Goal: Communication & Community: Ask a question

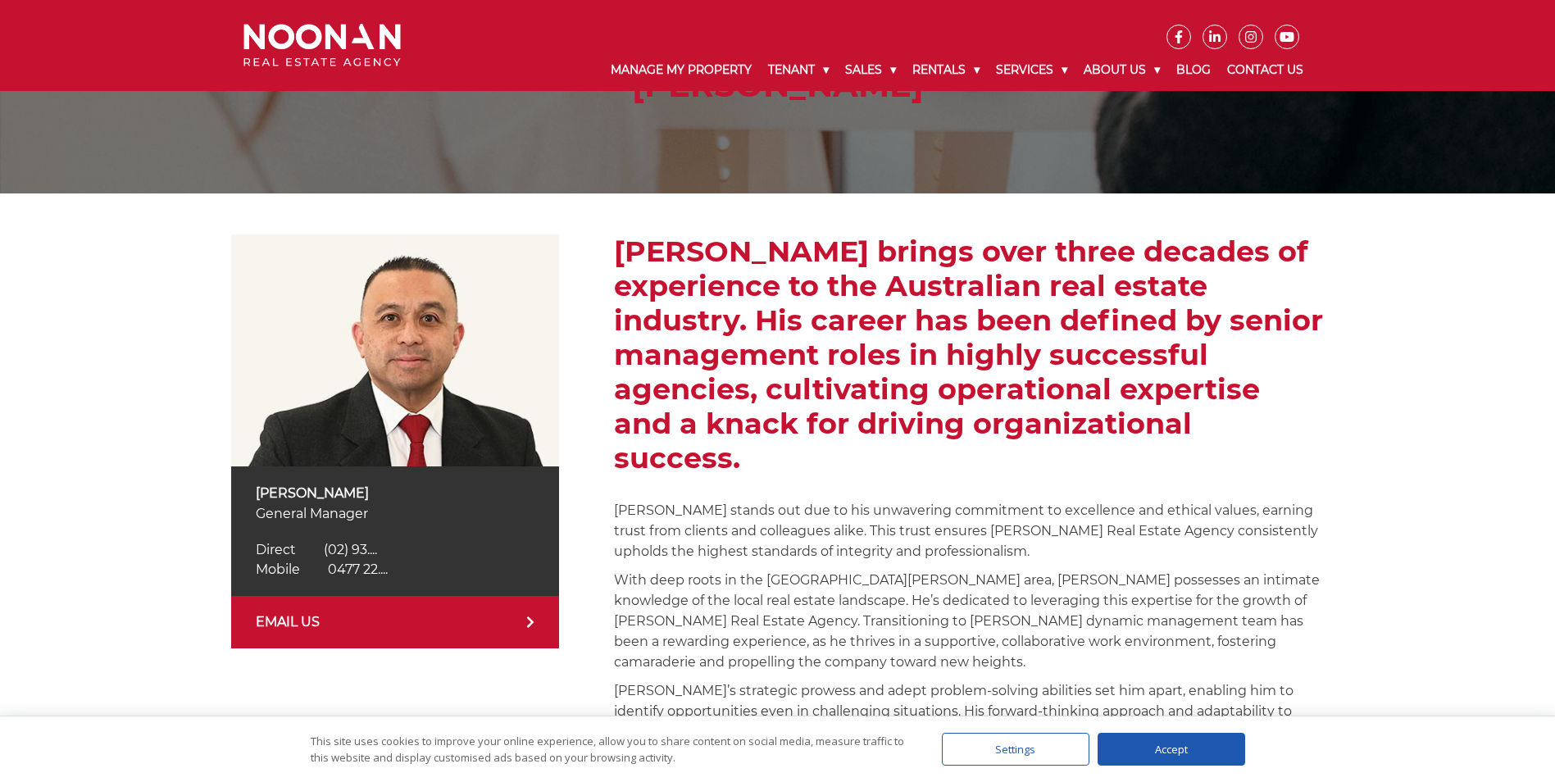
scroll to position [164, 0]
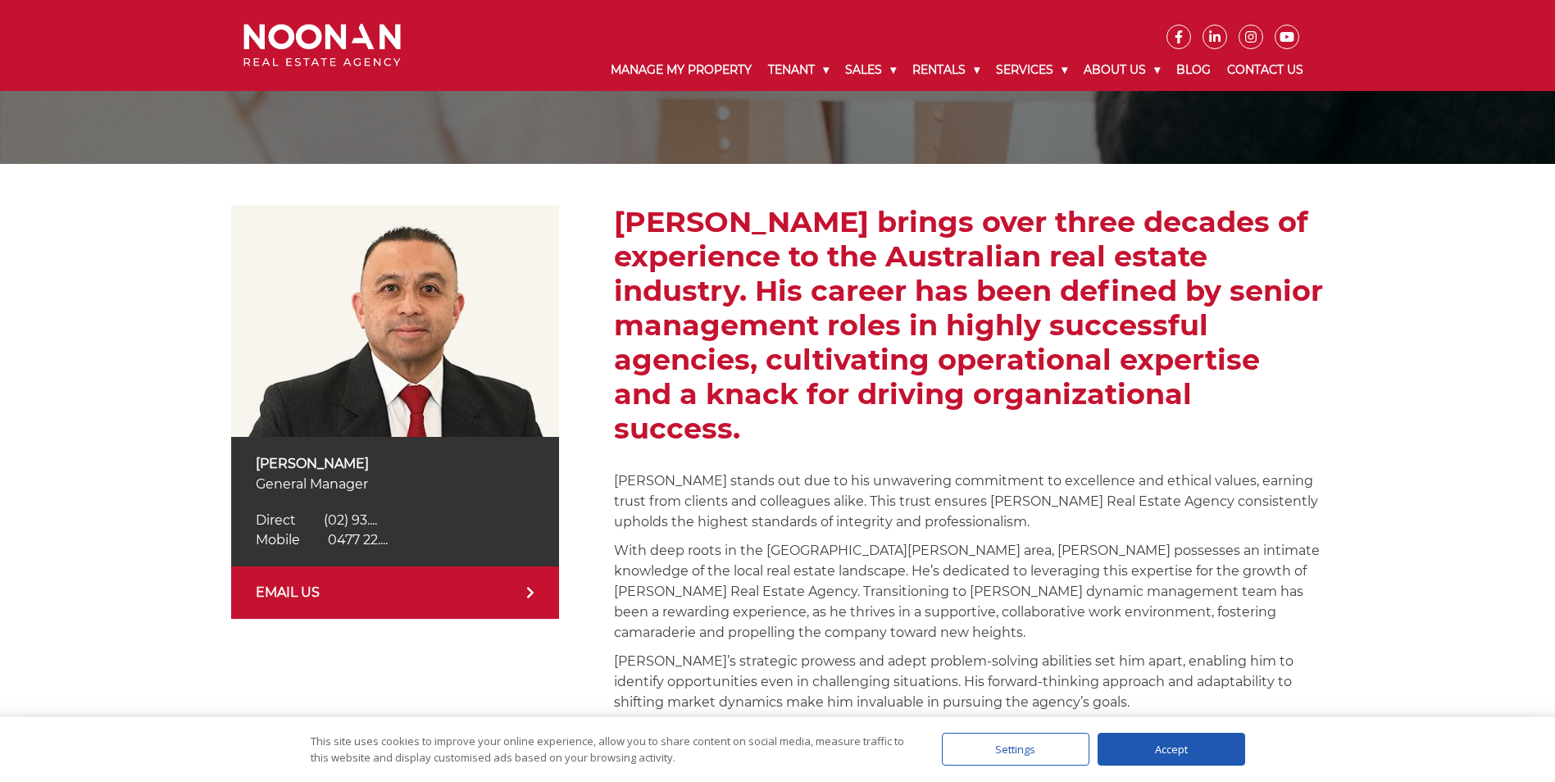
click at [350, 591] on link "EMAIL US" at bounding box center [395, 593] width 328 height 52
click at [1206, 744] on div "Accept" at bounding box center [1172, 749] width 148 height 33
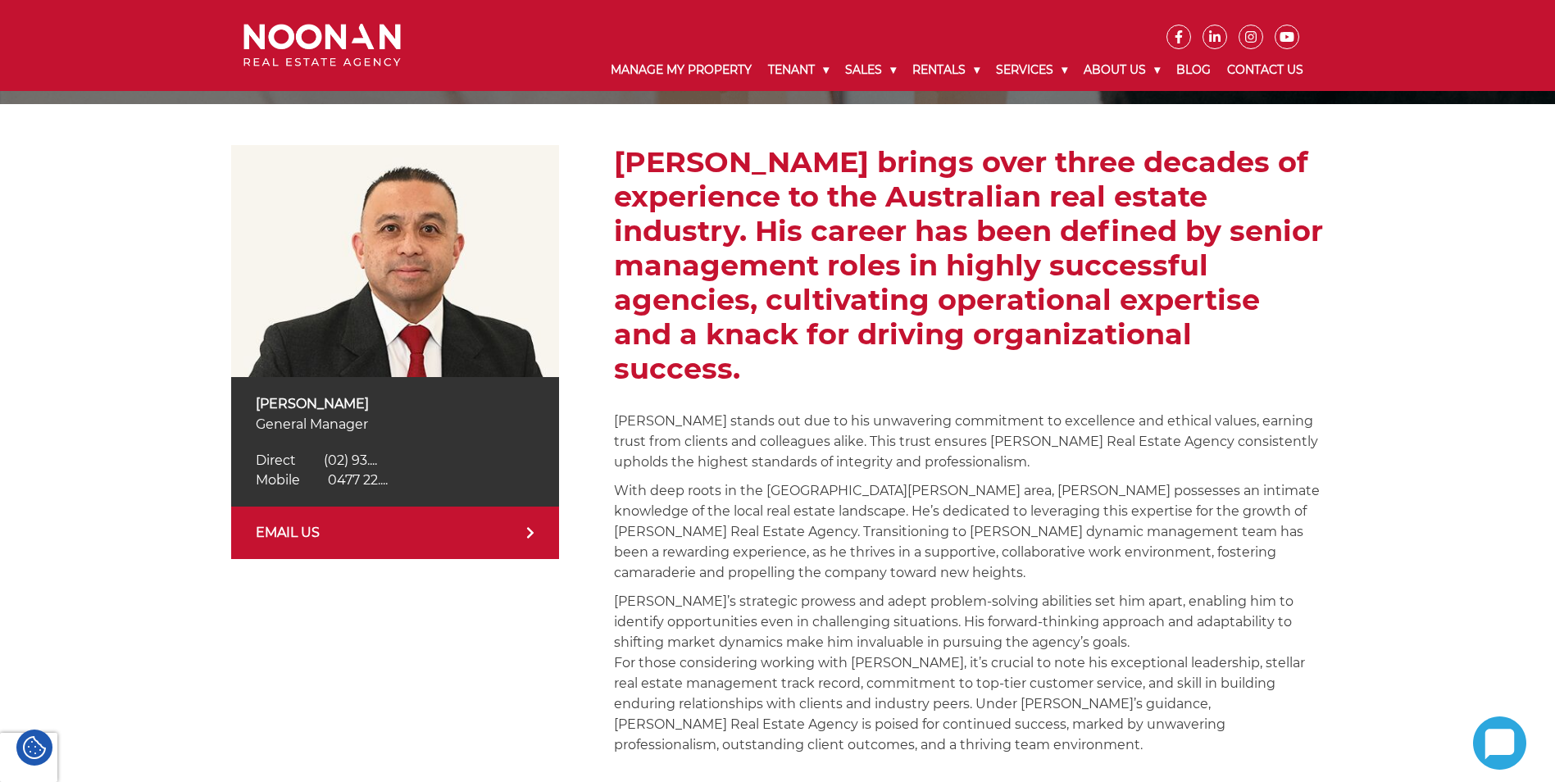
scroll to position [410, 0]
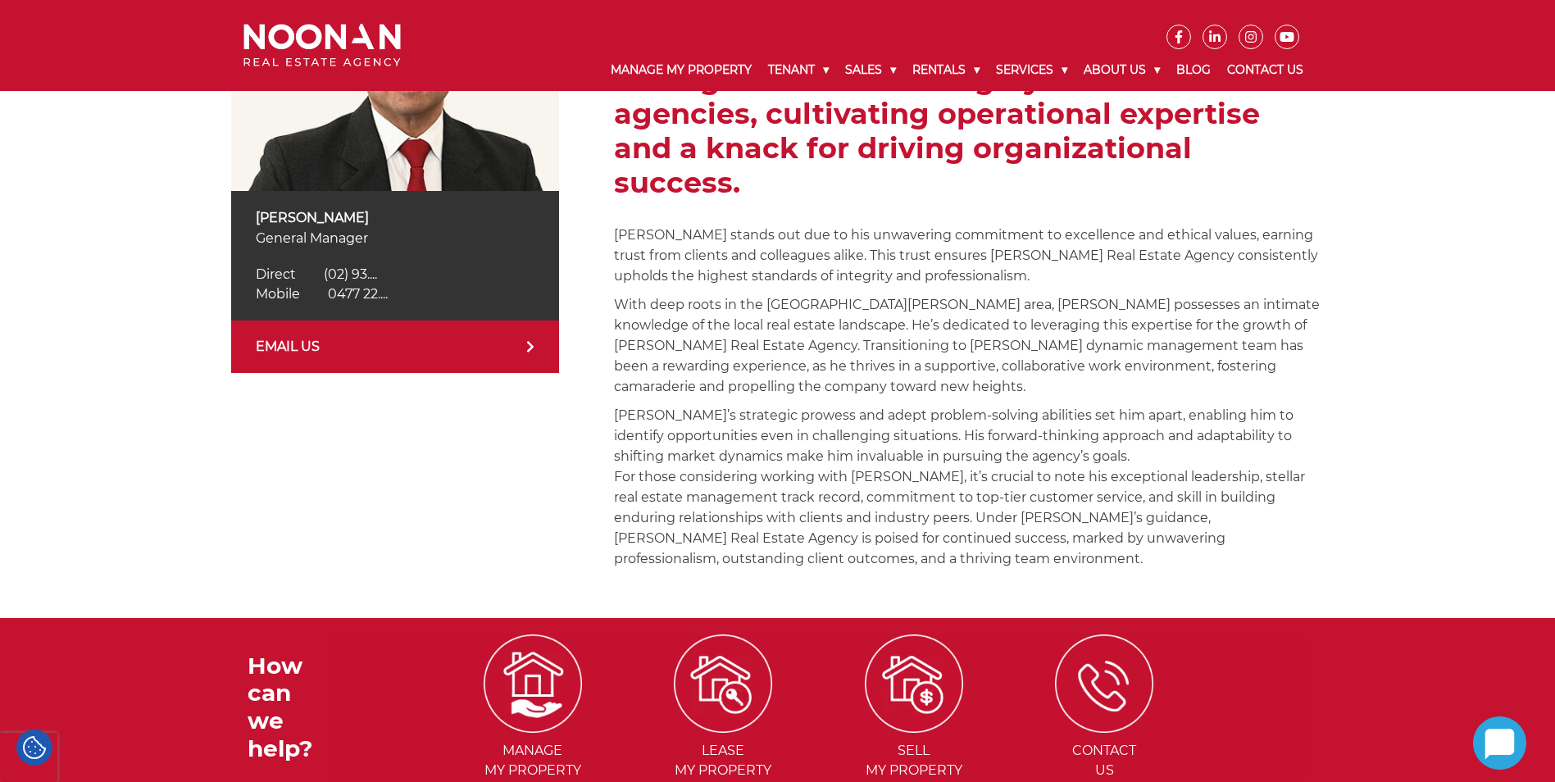
click at [431, 343] on link "EMAIL US" at bounding box center [395, 347] width 328 height 52
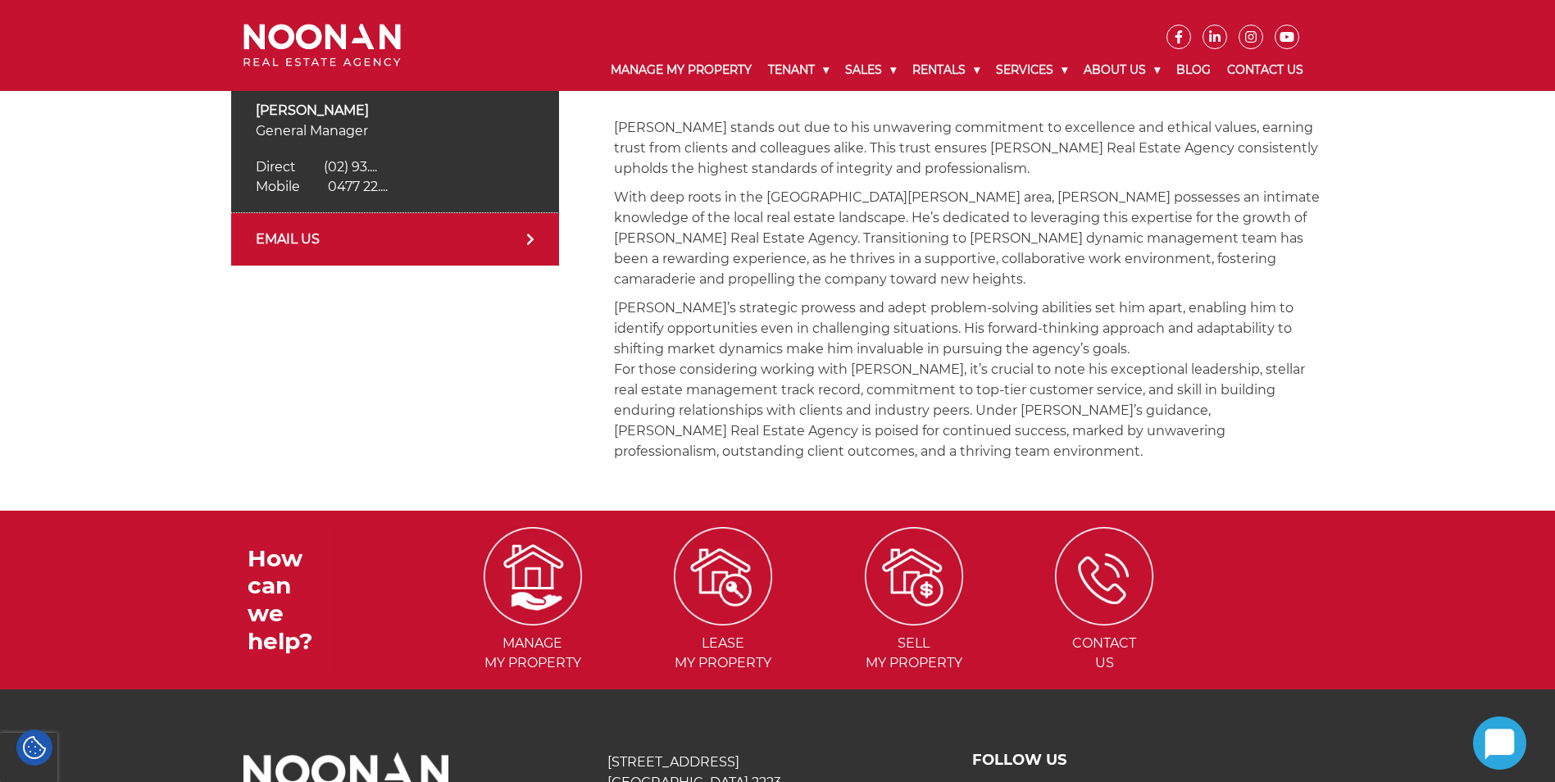
scroll to position [636, 0]
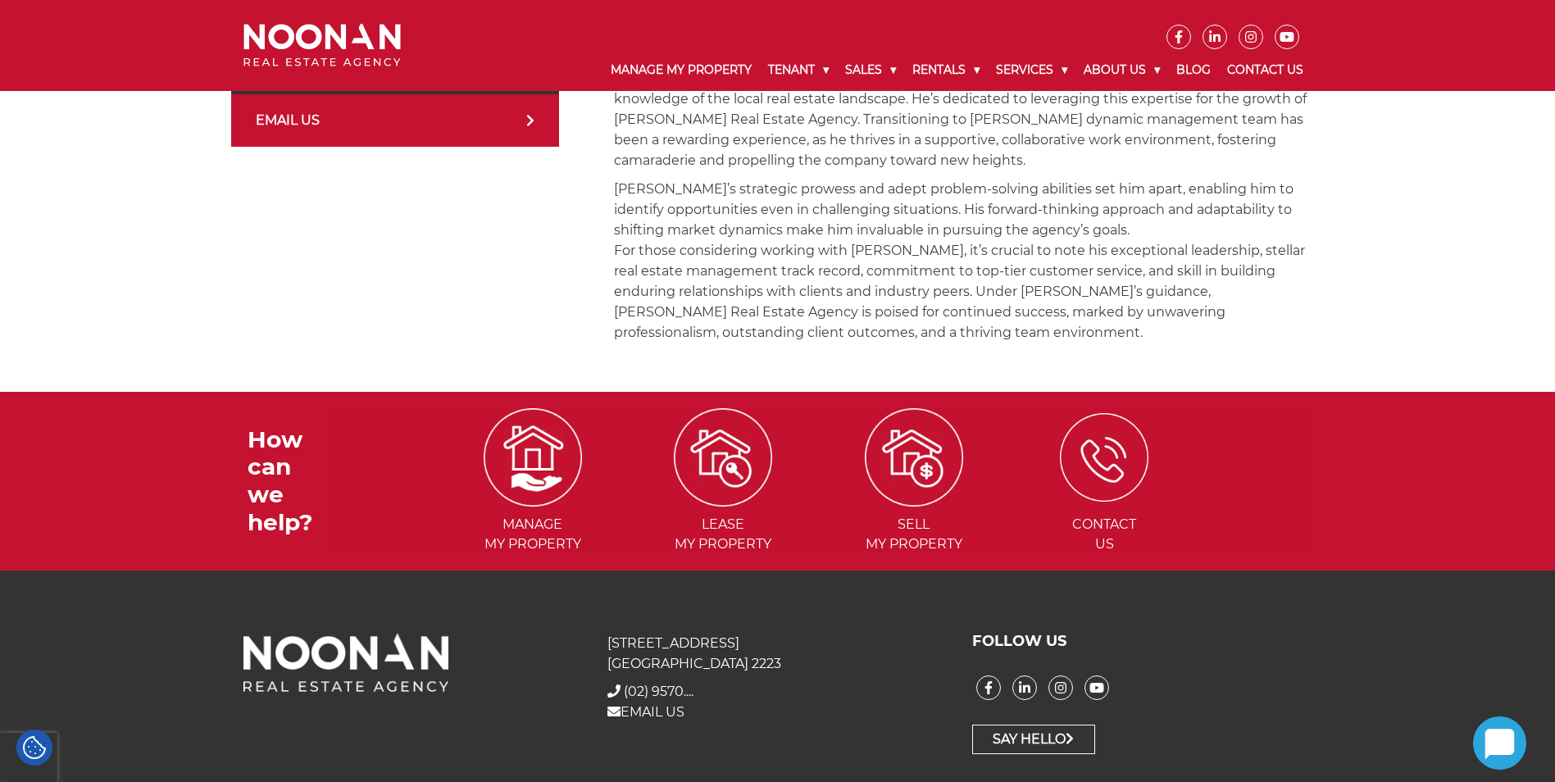
click at [1108, 428] on img at bounding box center [1104, 457] width 89 height 89
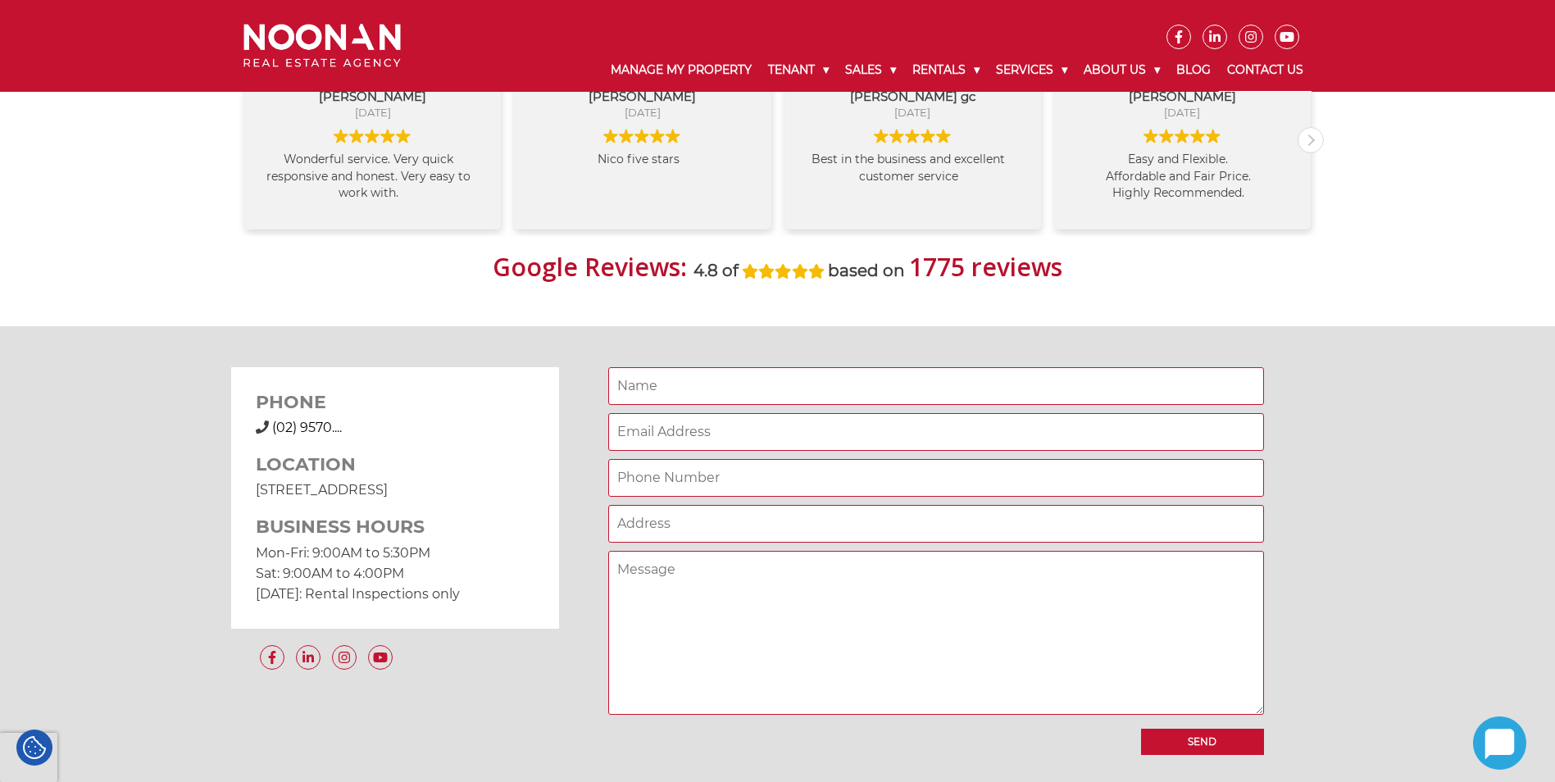
scroll to position [1148, 0]
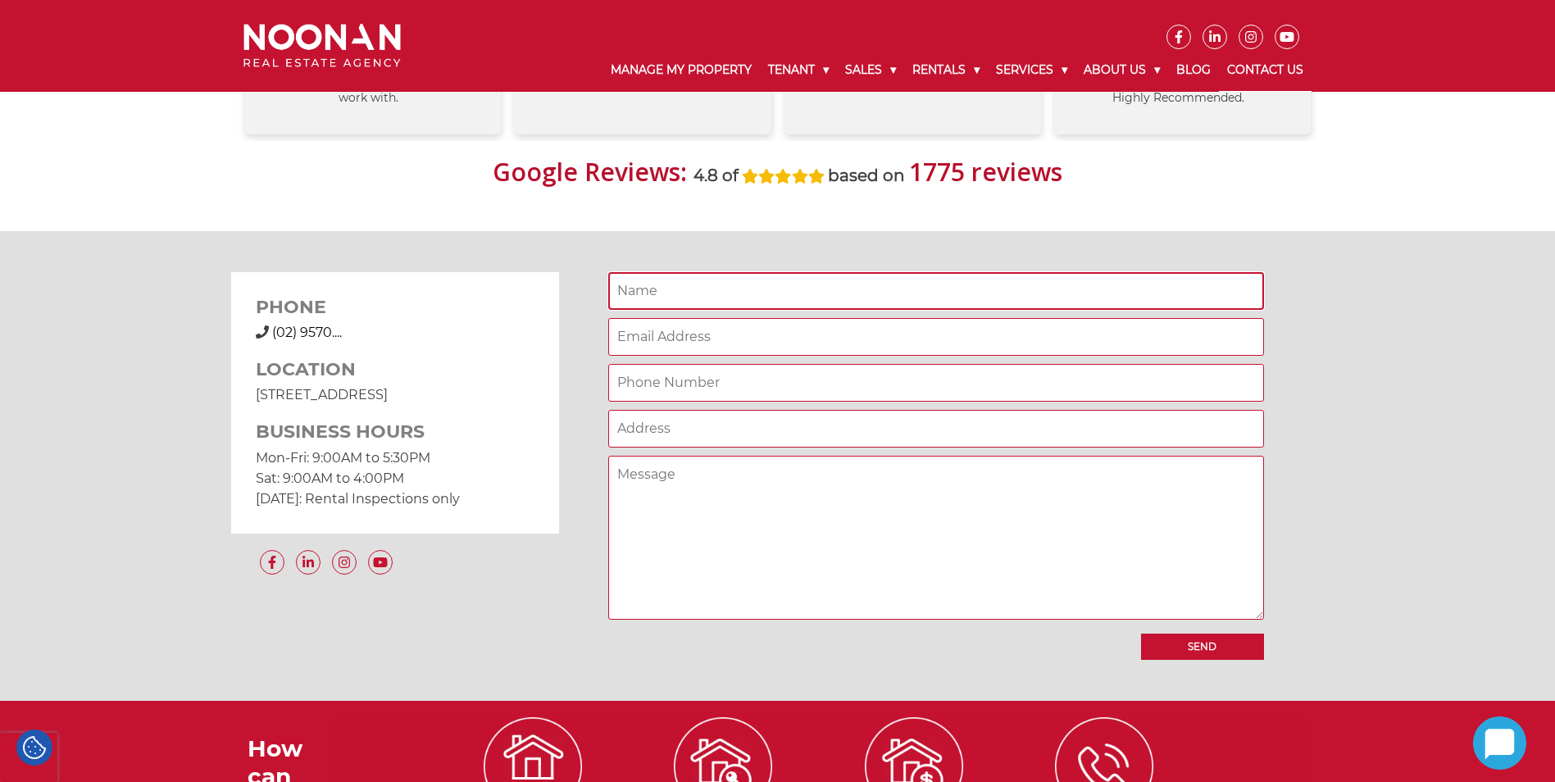
click at [680, 292] on input "Contact form" at bounding box center [936, 291] width 656 height 38
type input "[PERSON_NAME]"
type input "[EMAIL_ADDRESS][DOMAIN_NAME]"
type input "5125859060"
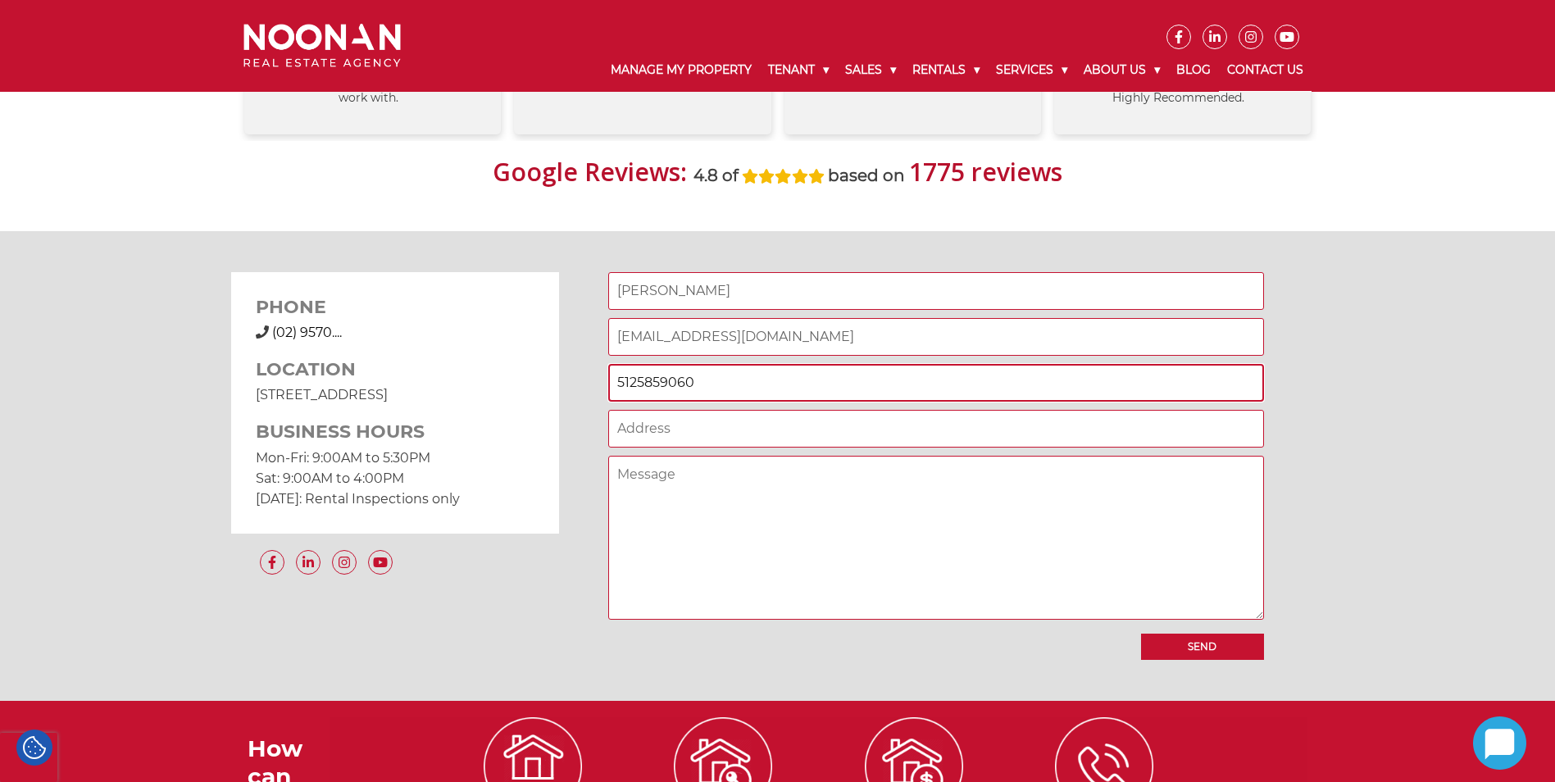
type input "[STREET_ADDRESS]"
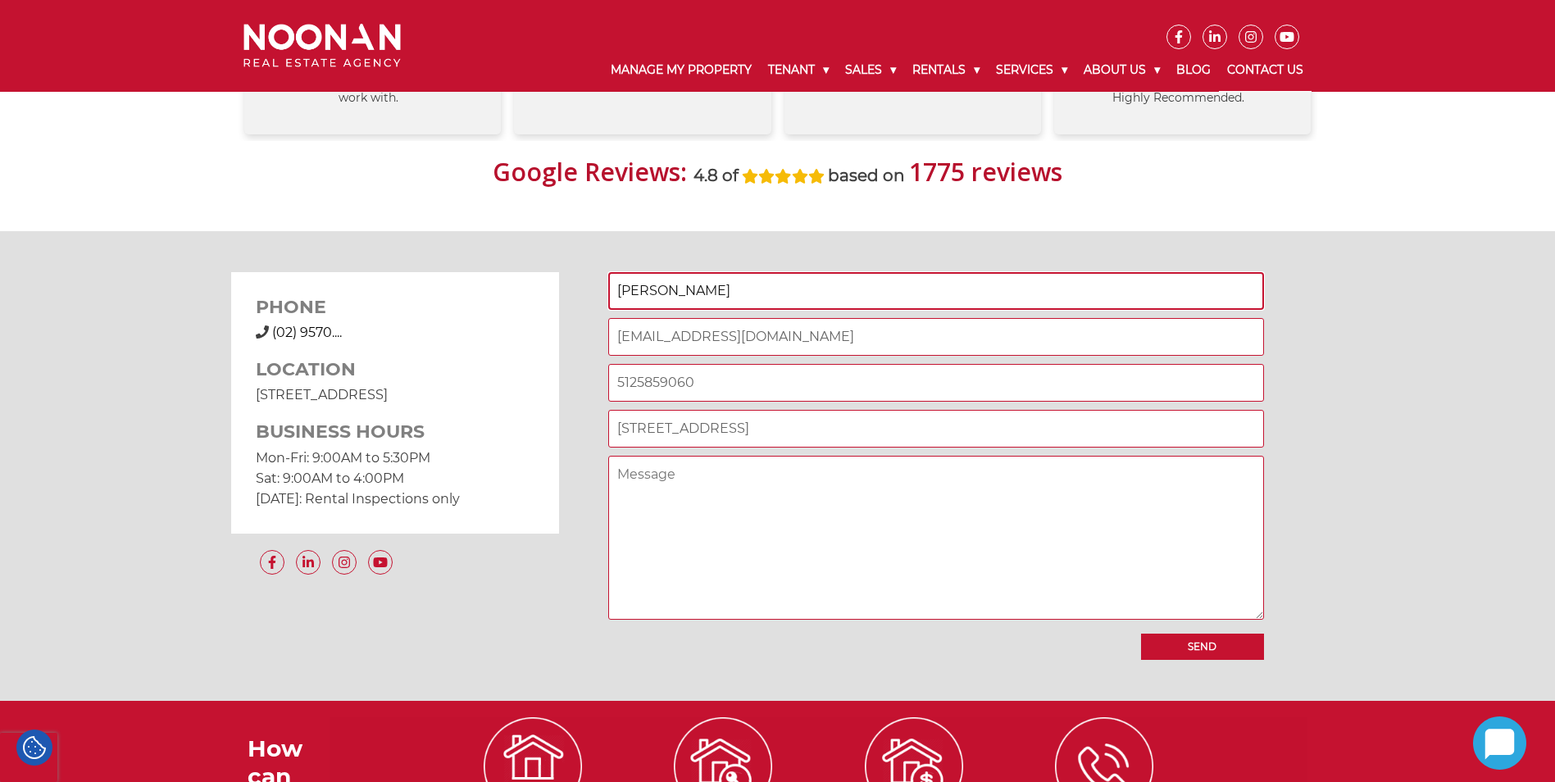
click at [662, 291] on input "[PERSON_NAME]" at bounding box center [936, 291] width 656 height 38
type input "[PERSON_NAME]"
click at [787, 333] on input "[EMAIL_ADDRESS][DOMAIN_NAME]" at bounding box center [936, 337] width 656 height 38
type input "[EMAIL_ADDRESS][DOMAIN_NAME]"
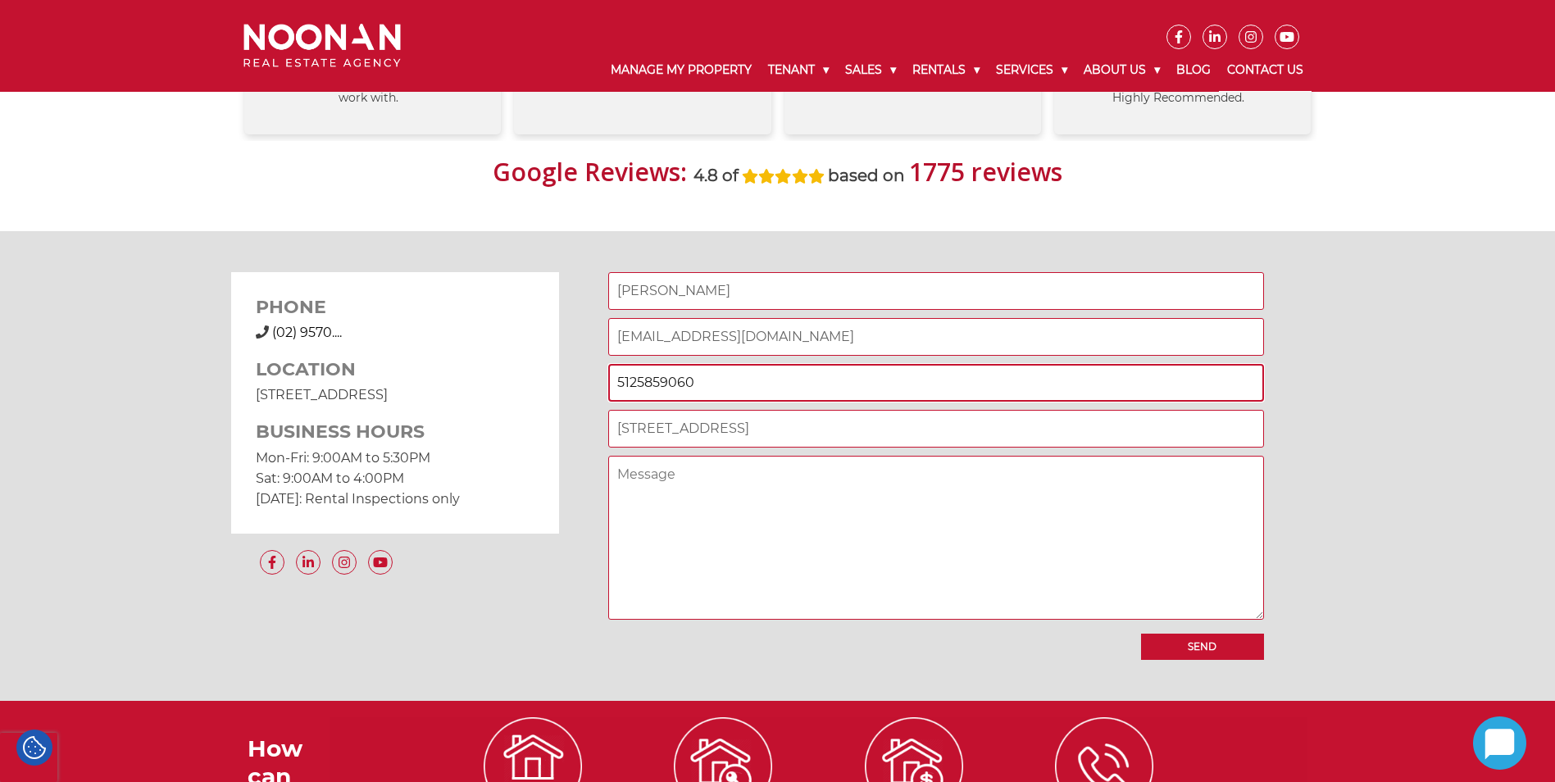
click at [736, 383] on input "5125859060" at bounding box center [936, 383] width 656 height 38
click at [970, 530] on textarea "Contact form" at bounding box center [936, 538] width 656 height 164
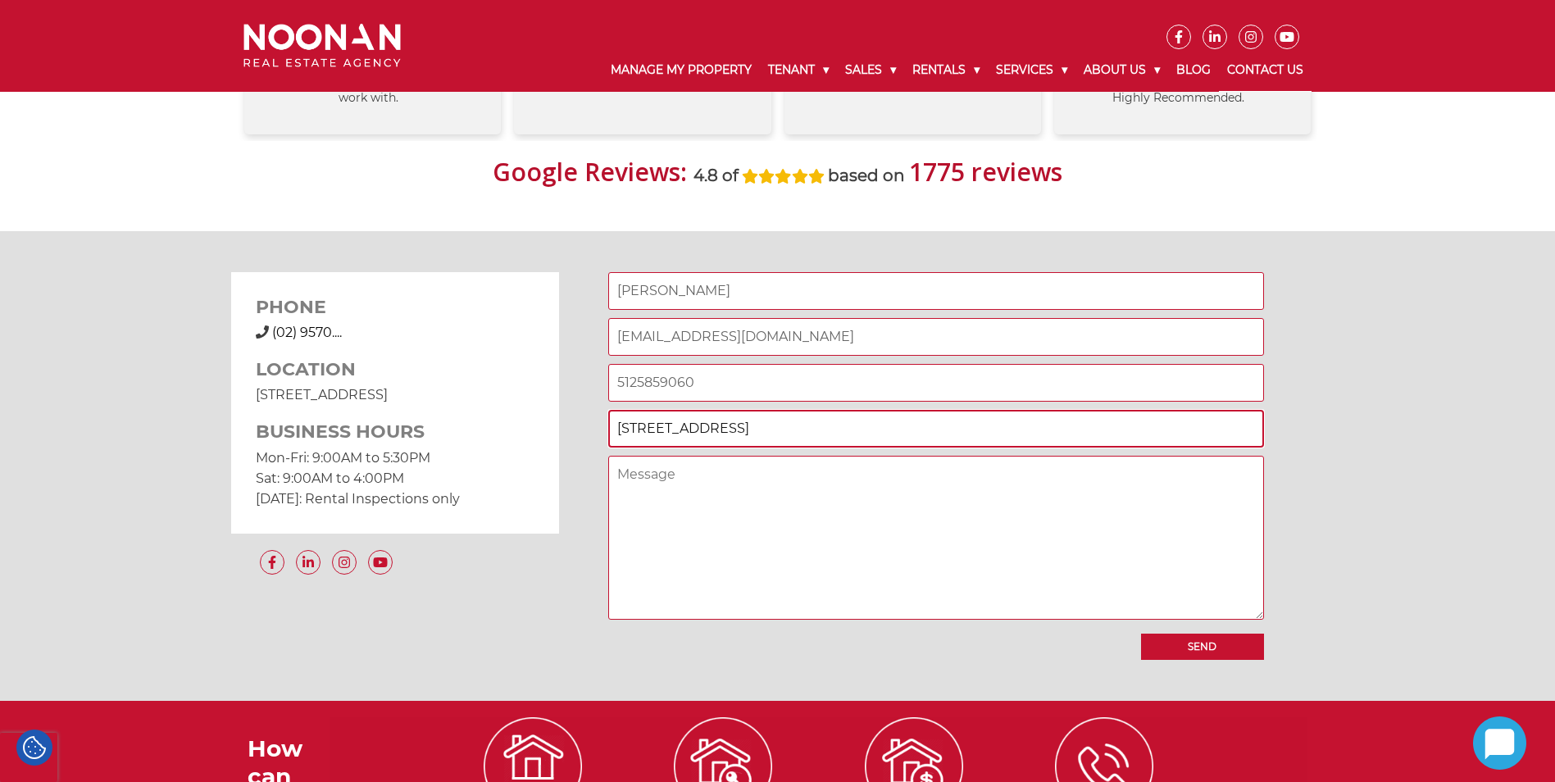
drag, startPoint x: 780, startPoint y: 431, endPoint x: 859, endPoint y: 418, distance: 79.8
click at [785, 429] on input "[STREET_ADDRESS]" at bounding box center [936, 429] width 656 height 38
type input "[STREET_ADDRESS]"
click at [646, 474] on textarea "Contact form" at bounding box center [936, 538] width 656 height 164
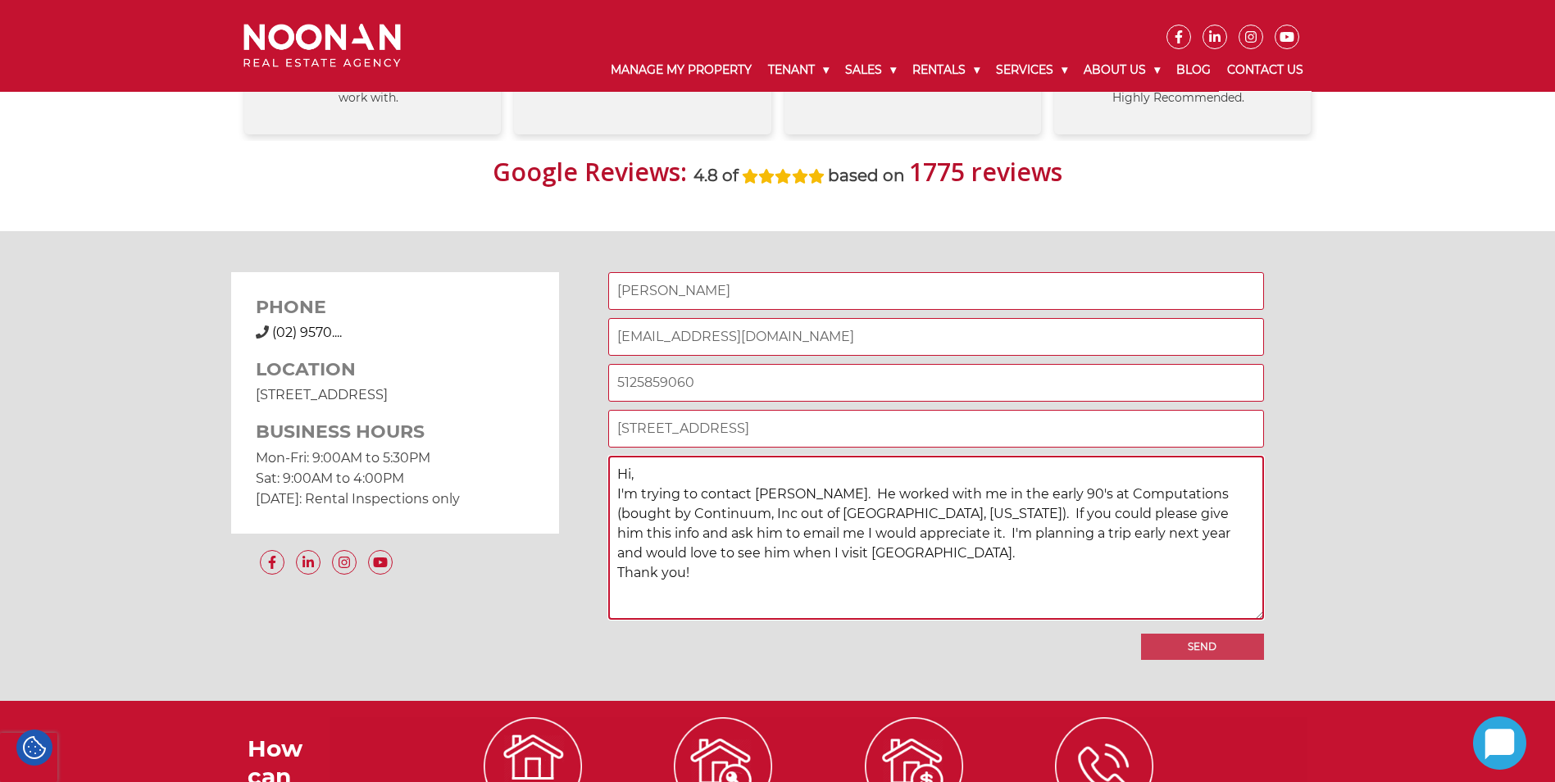
type textarea "Hi, I'm trying to contact [PERSON_NAME]. He worked with me in the early 90's at…"
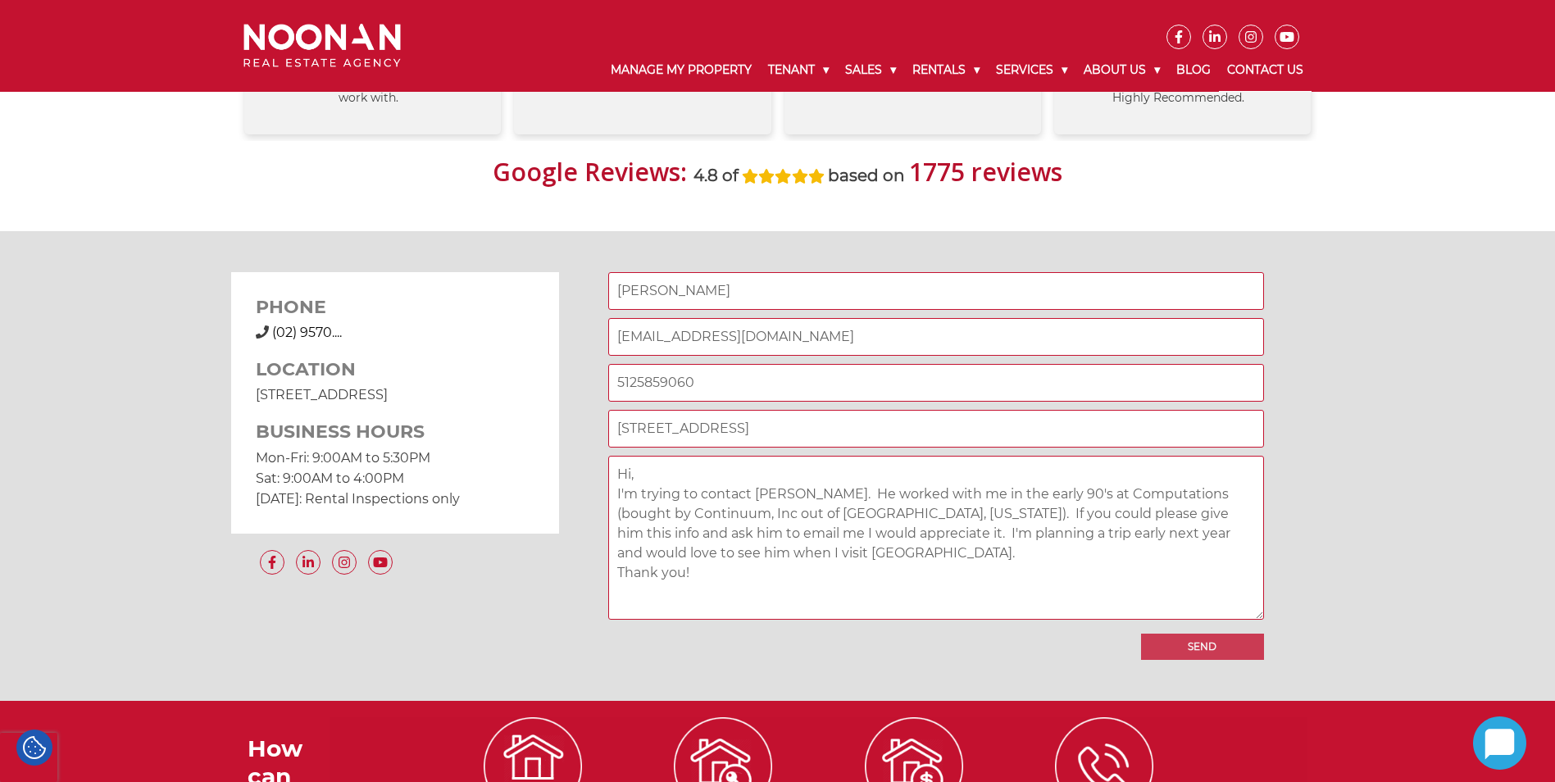
click at [1214, 644] on input "Send" at bounding box center [1202, 647] width 123 height 26
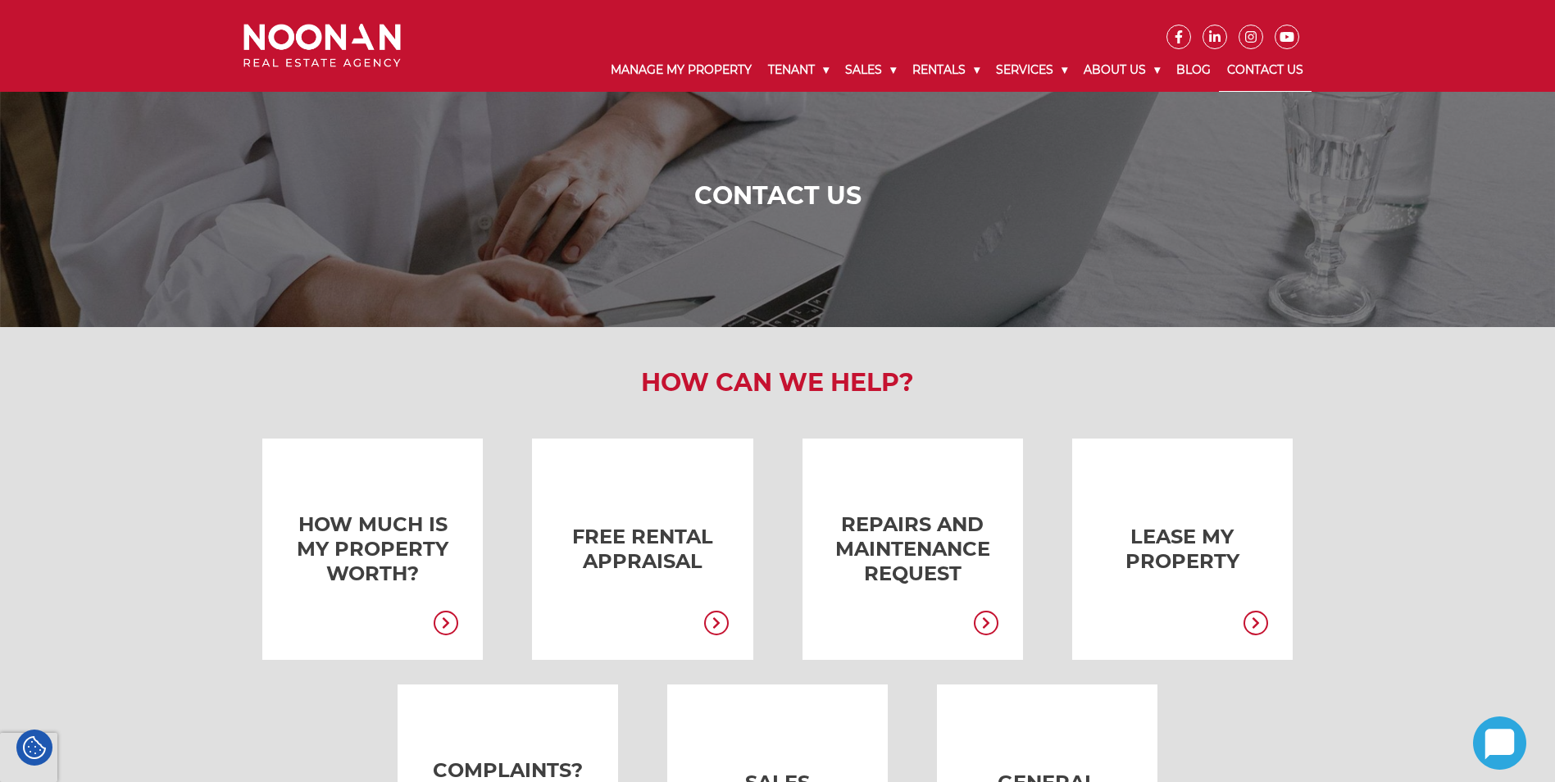
scroll to position [0, 0]
